Goal: Task Accomplishment & Management: Complete application form

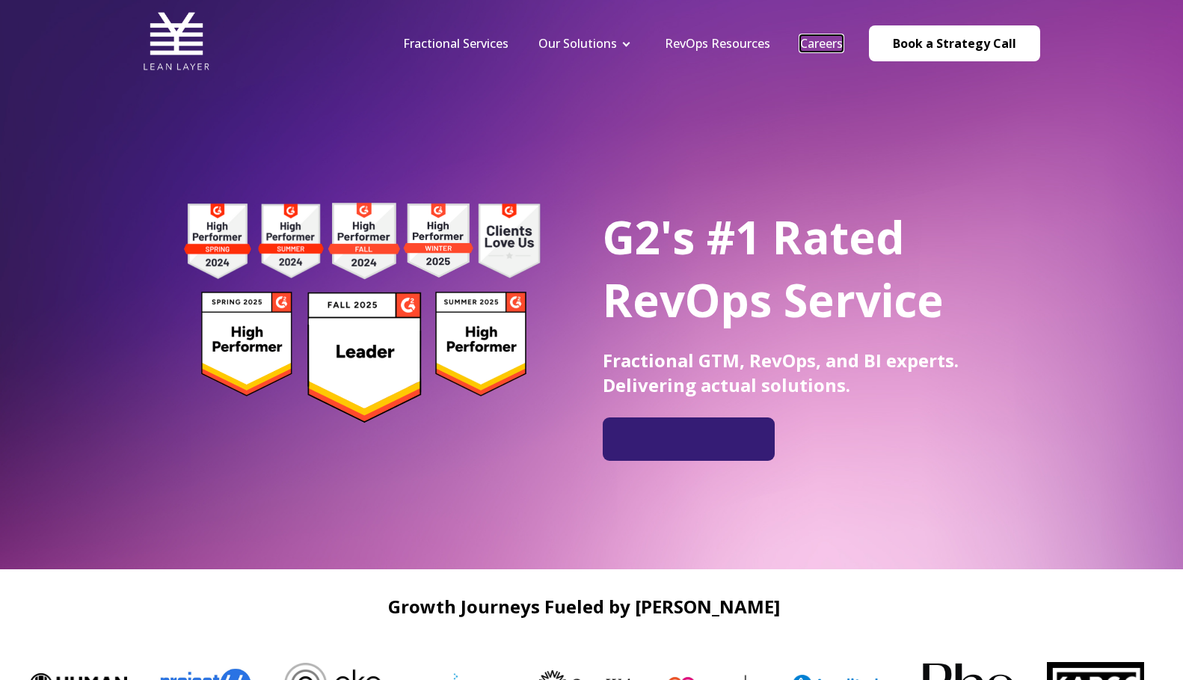
click at [843, 42] on link "Careers" at bounding box center [821, 43] width 43 height 16
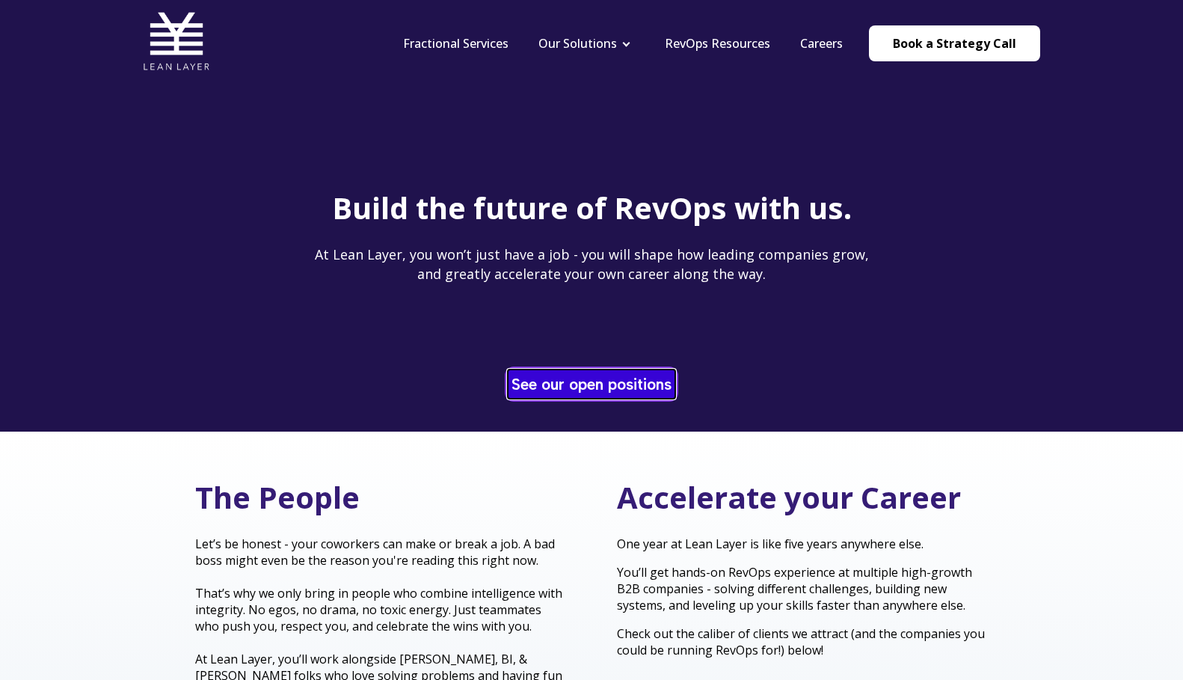
click at [628, 379] on link "See our open positions" at bounding box center [592, 383] width 168 height 29
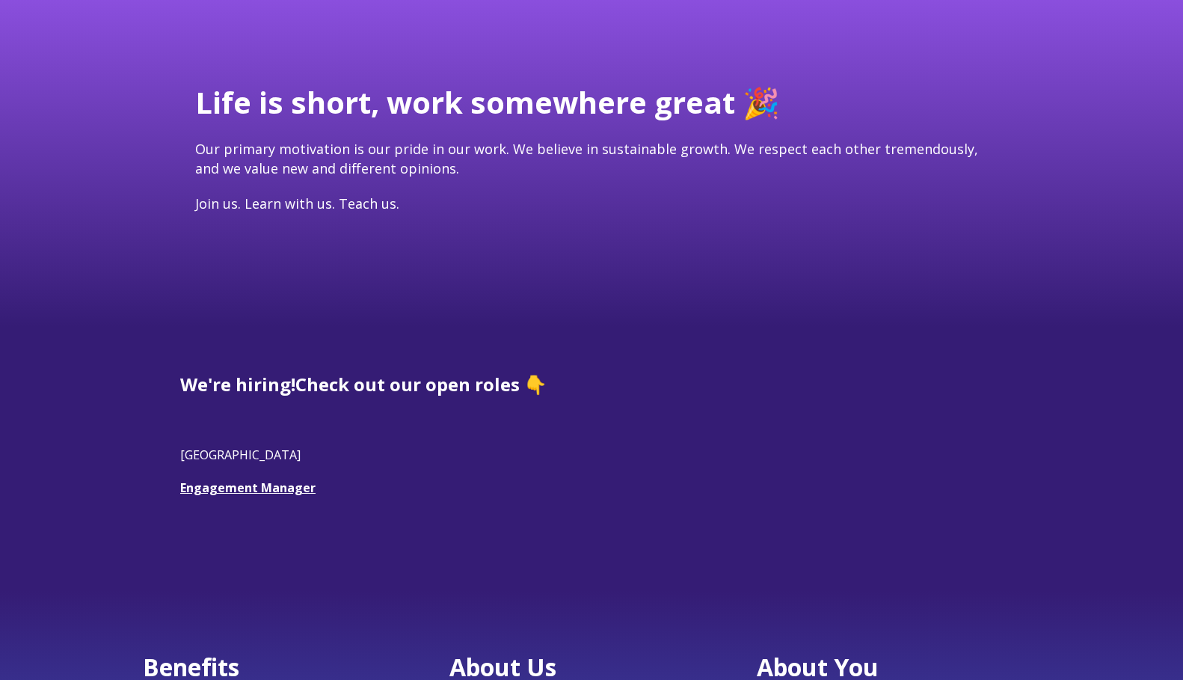
scroll to position [106, 0]
click at [278, 485] on link "Engagement Manager" at bounding box center [247, 487] width 135 height 16
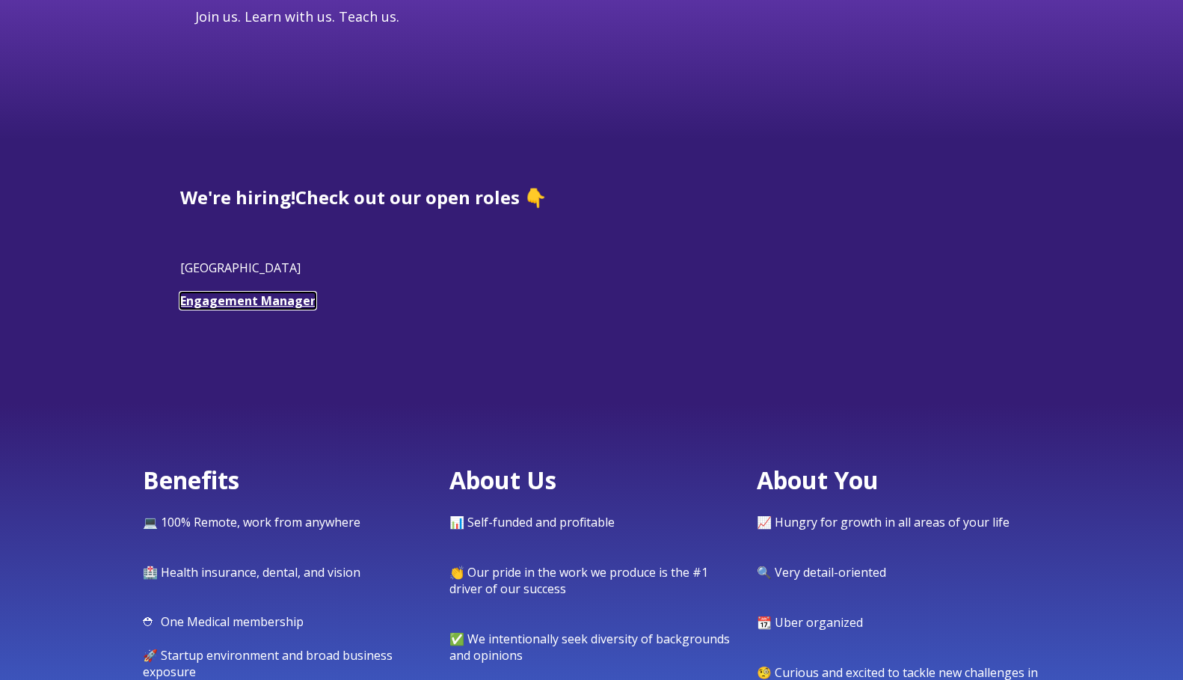
scroll to position [0, 0]
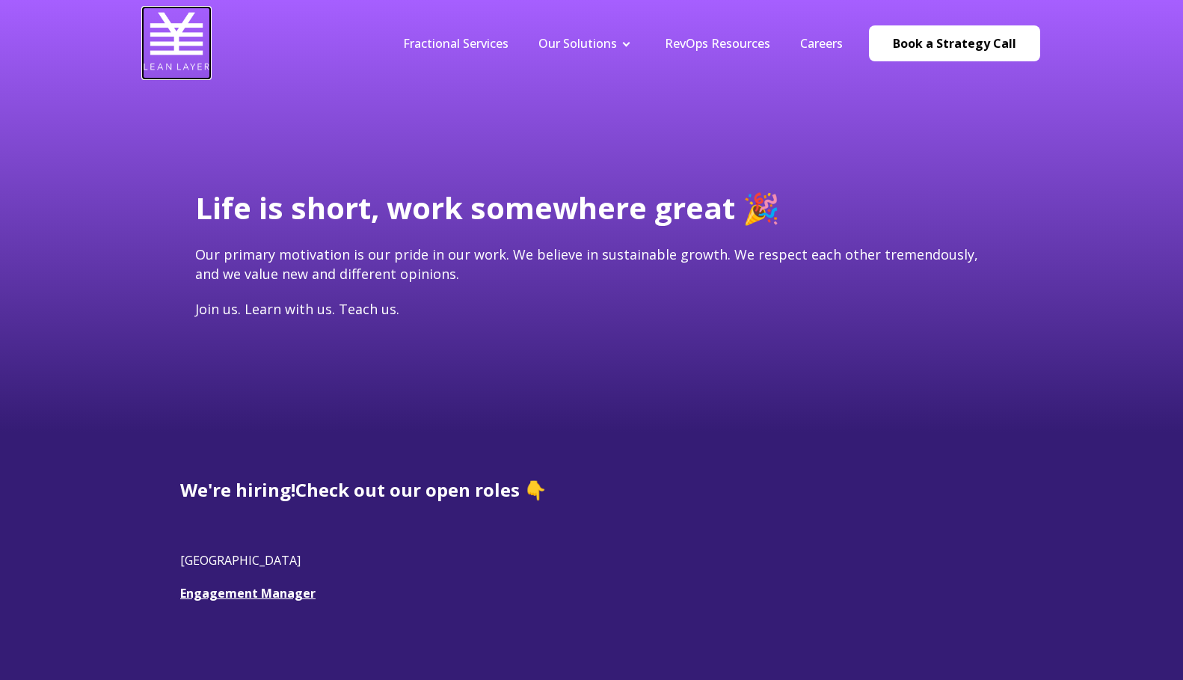
click at [162, 31] on img at bounding box center [176, 40] width 67 height 67
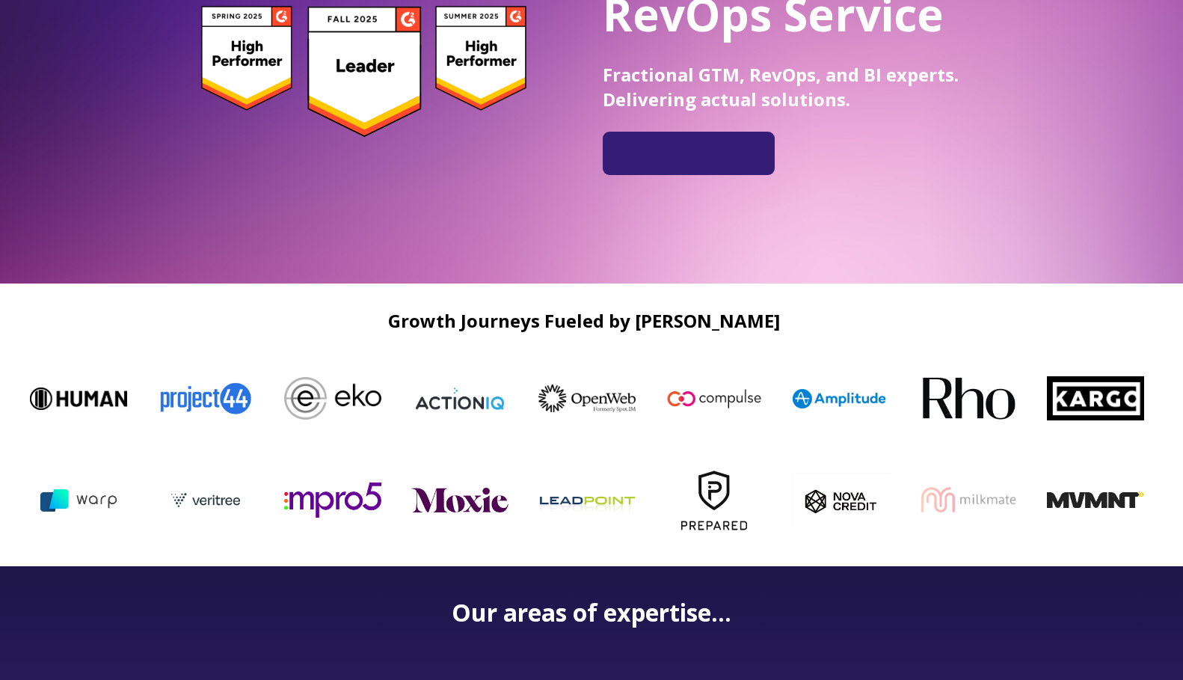
scroll to position [286, 0]
